Goal: Use online tool/utility

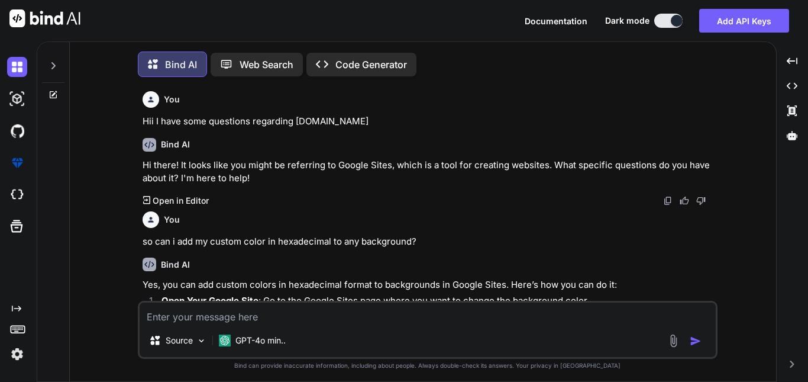
scroll to position [678, 0]
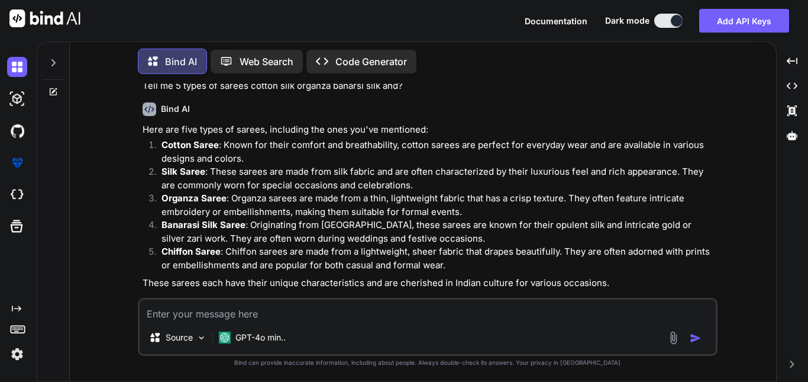
click at [279, 312] on textarea at bounding box center [428, 309] width 576 height 21
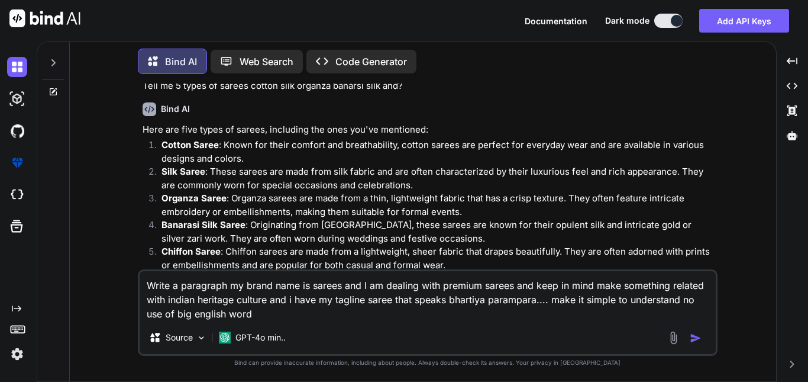
type textarea "Write a paragraph my brand name is sarees and I am dealing with premium sarees …"
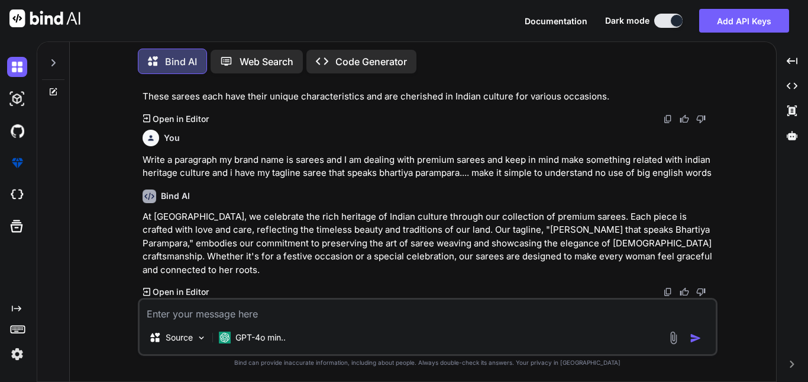
scroll to position [838, 0]
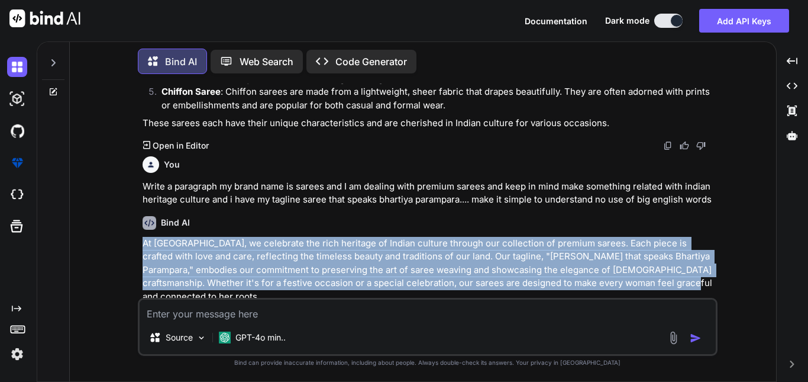
drag, startPoint x: 141, startPoint y: 229, endPoint x: 659, endPoint y: 267, distance: 519.0
click at [659, 267] on div "You Hii I have some questions regarding [DOMAIN_NAME] Bind AI Hi there! It look…" at bounding box center [428, 190] width 577 height 214
copy p "At [GEOGRAPHIC_DATA], we celebrate the rich heritage of Indian culture through …"
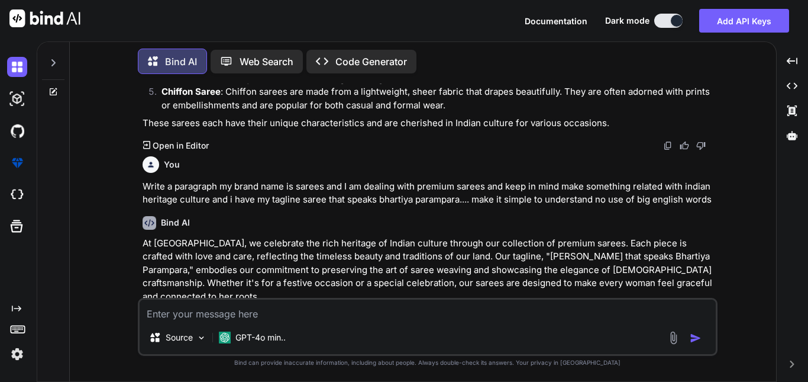
click at [539, 216] on div "Bind AI" at bounding box center [429, 223] width 573 height 14
click at [260, 311] on textarea at bounding box center [428, 309] width 576 height 21
paste textarea "Get extra 15% off on using [DATE]"
type textarea "Get extra 15% off on using [DATE] MAKE IT GOOD AND CONCISE"
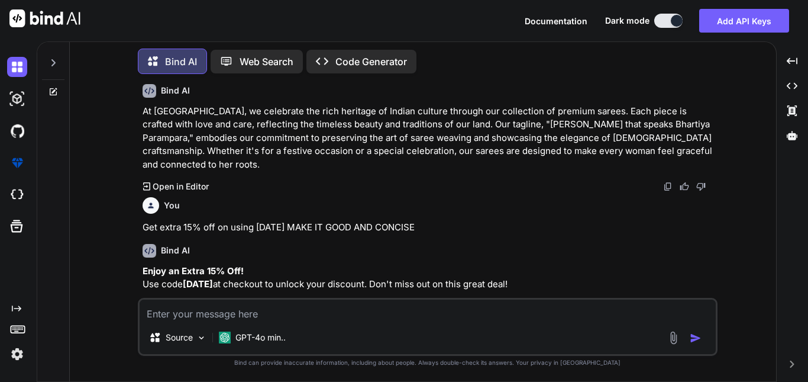
scroll to position [971, 0]
drag, startPoint x: 511, startPoint y: 267, endPoint x: 144, endPoint y: 266, distance: 366.7
click at [144, 266] on p "Enjoy an Extra 15% Off! Use code [DATE] at checkout to unlock your discount. Do…" at bounding box center [429, 276] width 573 height 27
copy p "Use code [DATE] at checkout to unlock your discount. Don't miss out on this gre…"
click at [312, 316] on textarea at bounding box center [428, 309] width 576 height 21
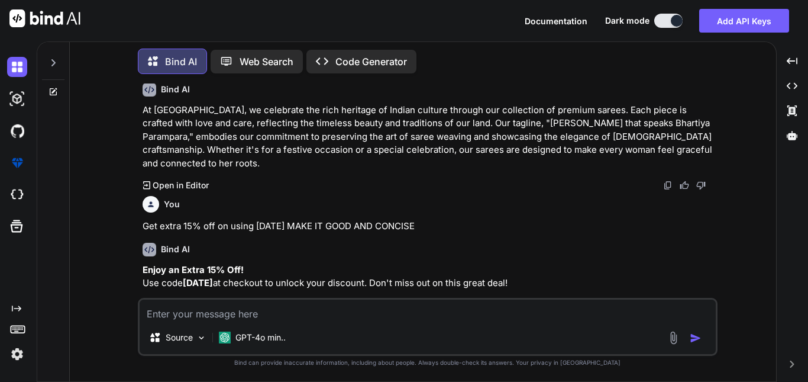
paste textarea "Use code [DATE] at checkout to unlock your discount. Don't miss out on this gre…"
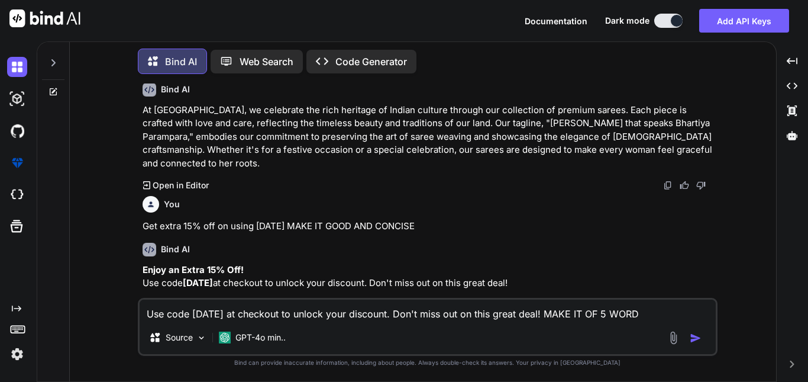
type textarea "Use code [DATE] at checkout to unlock your discount. Don't miss out on this gre…"
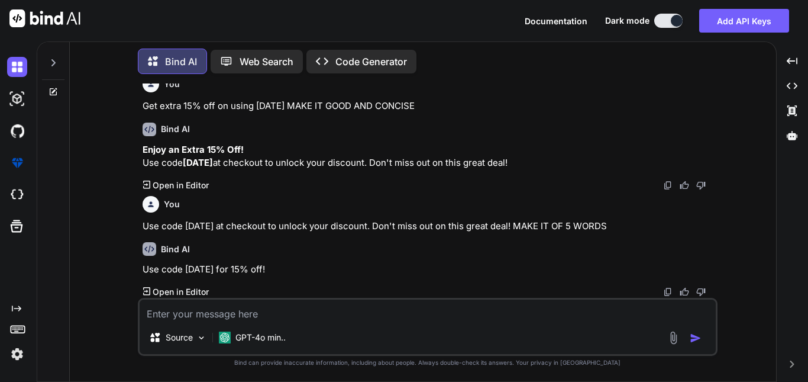
scroll to position [1078, 0]
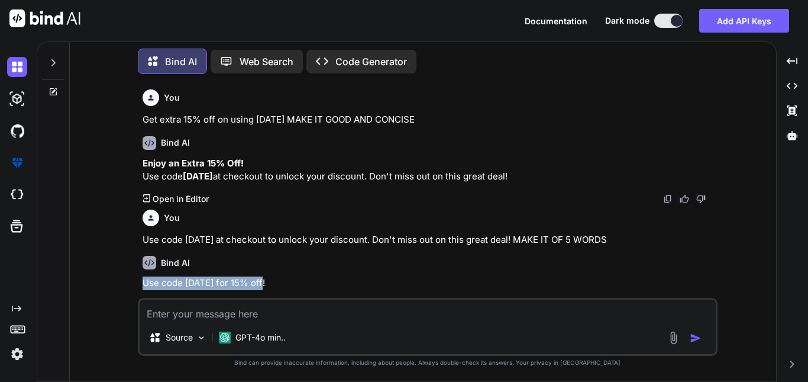
drag, startPoint x: 266, startPoint y: 269, endPoint x: 145, endPoint y: 269, distance: 121.3
click at [145, 276] on p "Use code [DATE] for 15% off!" at bounding box center [429, 283] width 573 height 14
copy p "Use code [DATE] for 15% off!"
click at [249, 308] on textarea at bounding box center [428, 309] width 576 height 21
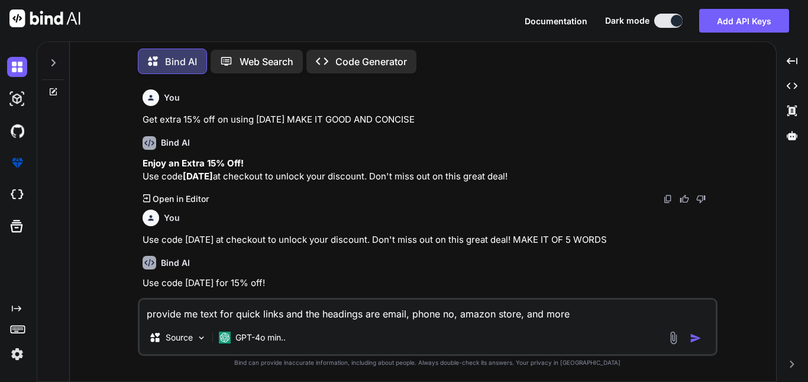
type textarea "provide me text for quick links and the headings are email, phone no, amazon st…"
click at [697, 336] on img "button" at bounding box center [696, 338] width 12 height 12
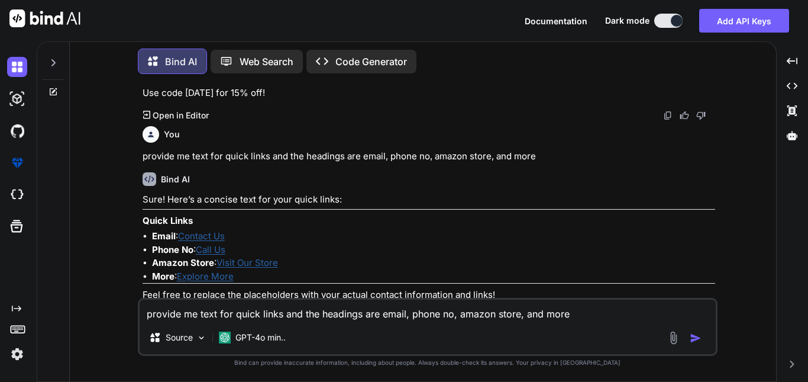
scroll to position [1279, 0]
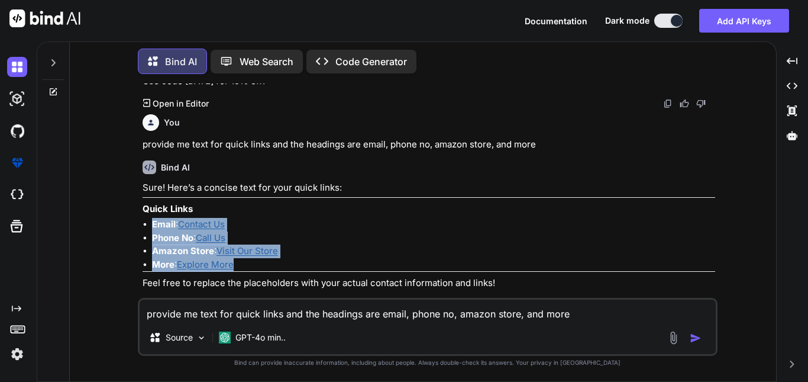
drag, startPoint x: 151, startPoint y: 211, endPoint x: 254, endPoint y: 257, distance: 113.3
click at [254, 257] on ul "Email : Contact Us Phone No : Call Us Amazon Store : Visit Our Store More : Exp…" at bounding box center [429, 244] width 573 height 53
copy ul "Email : Contact Us Phone No : Call Us Amazon Store : Visit Our Store More : Exp…"
click at [309, 244] on li "Amazon Store : Visit Our Store" at bounding box center [433, 251] width 563 height 14
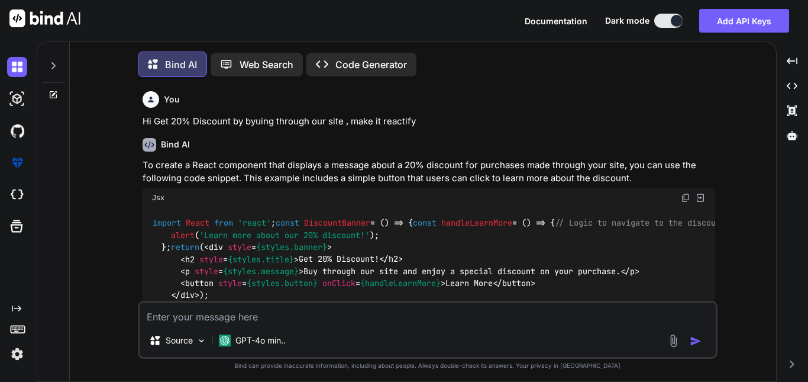
scroll to position [608, 0]
